Goal: Information Seeking & Learning: Learn about a topic

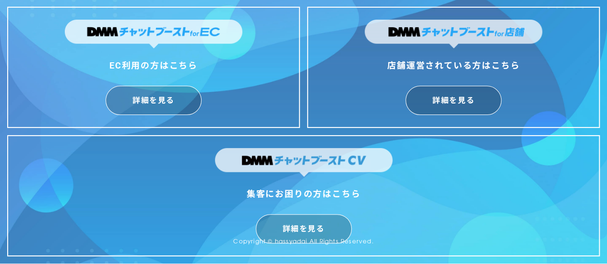
scroll to position [31, 0]
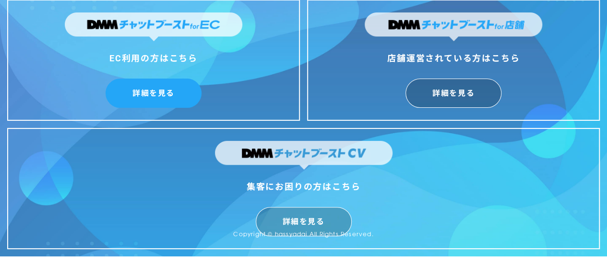
drag, startPoint x: 172, startPoint y: 97, endPoint x: 179, endPoint y: 96, distance: 7.3
click at [172, 97] on link "詳細を見る" at bounding box center [153, 93] width 96 height 29
